Goal: Answer question/provide support

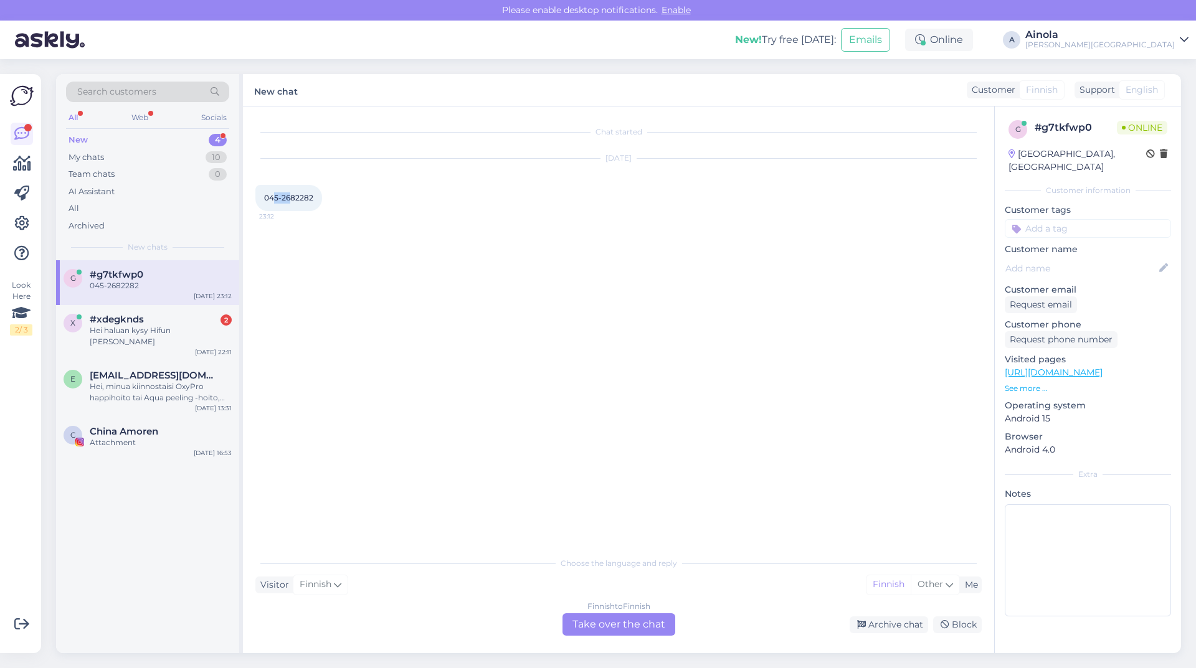
drag, startPoint x: 272, startPoint y: 196, endPoint x: 289, endPoint y: 196, distance: 16.8
click at [289, 196] on span "045-2682282" at bounding box center [288, 197] width 49 height 9
click at [290, 206] on div "045-2682282 23:12" at bounding box center [288, 198] width 67 height 26
drag, startPoint x: 272, startPoint y: 199, endPoint x: 282, endPoint y: 201, distance: 10.1
click at [282, 201] on span "045-2682282" at bounding box center [288, 197] width 49 height 9
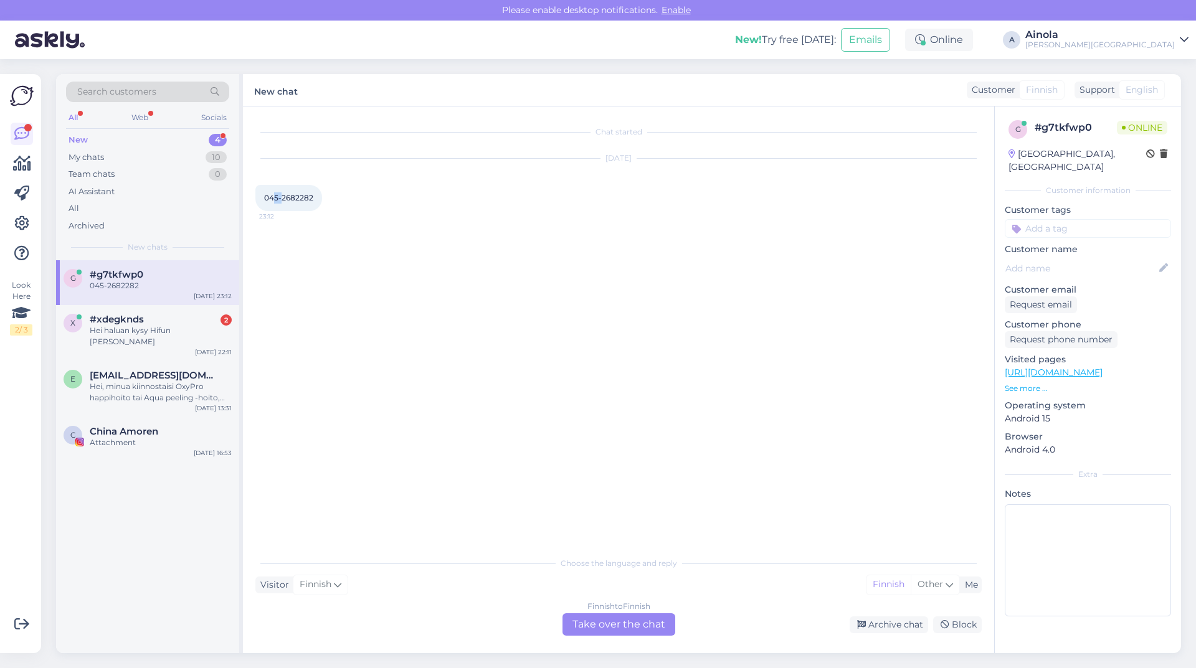
click at [280, 236] on div "Chat started [DATE] 045-2682282 23:12" at bounding box center [623, 329] width 737 height 420
drag, startPoint x: 270, startPoint y: 199, endPoint x: 323, endPoint y: 202, distance: 52.4
click at [322, 202] on div "045-2682282 23:12" at bounding box center [288, 198] width 67 height 26
copy div "[US_EMPLOYER_IDENTIFICATION_NUMBER] 23:12"
click at [283, 255] on div "Chat started [DATE] 045-2682282 23:12" at bounding box center [623, 329] width 737 height 420
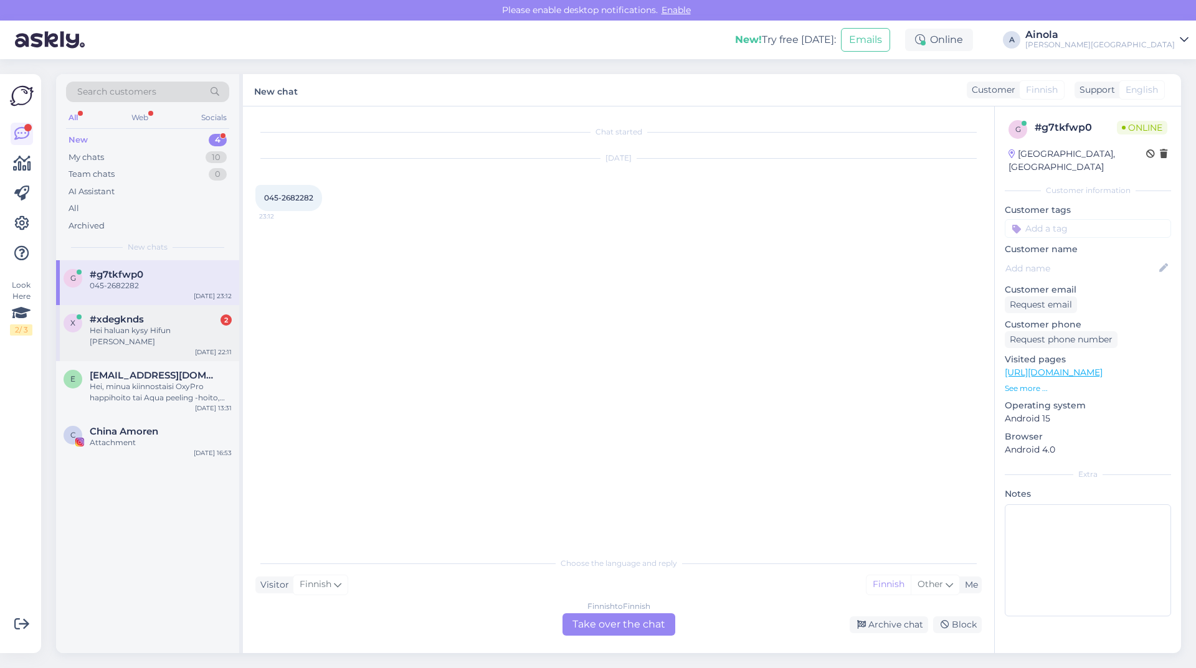
click at [115, 328] on div "Hei haluan kysy Hifun [PERSON_NAME]" at bounding box center [161, 336] width 142 height 22
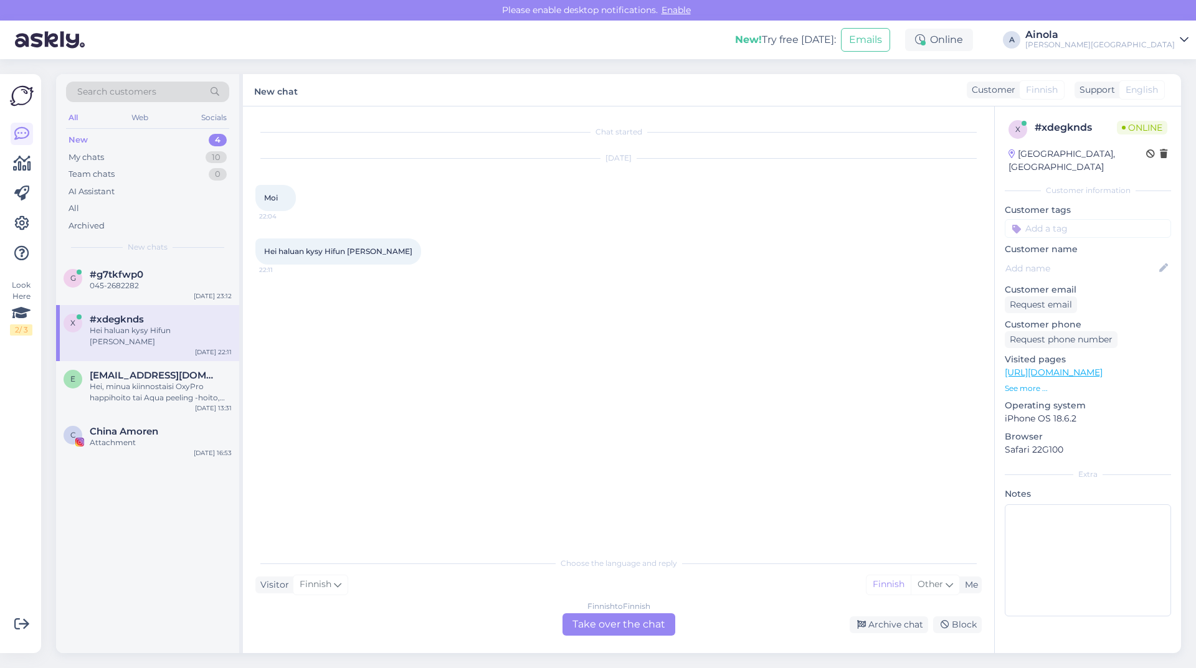
click at [585, 627] on div "Finnish to Finnish Take over the chat" at bounding box center [618, 624] width 113 height 22
